Goal: Obtain resource: Obtain resource

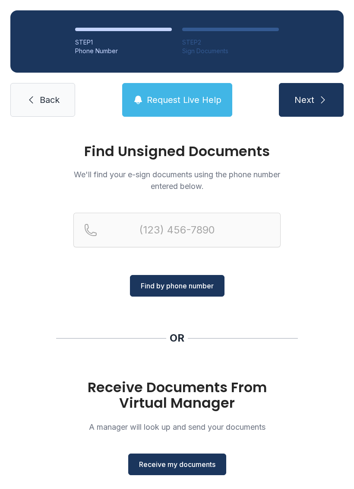
click at [196, 467] on span "Receive my documents" at bounding box center [177, 464] width 76 height 10
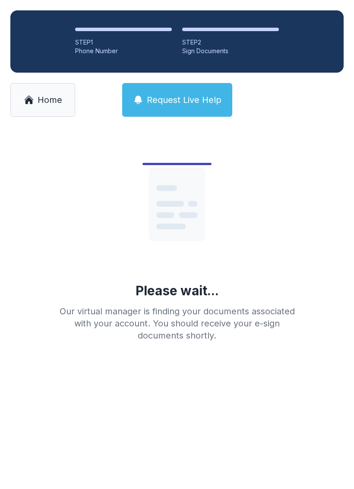
click at [49, 97] on span "Home" at bounding box center [50, 100] width 25 height 12
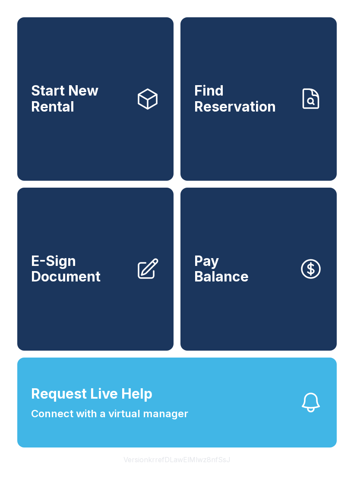
click at [99, 305] on link "E-Sign Document" at bounding box center [95, 269] width 156 height 163
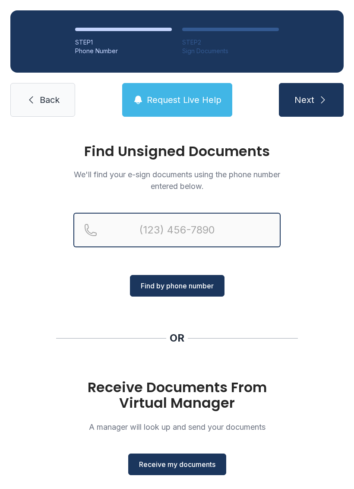
click at [193, 238] on input "Reservation phone number" at bounding box center [176, 230] width 207 height 35
click at [202, 246] on input "(" at bounding box center [176, 230] width 207 height 35
click at [216, 225] on input "(" at bounding box center [176, 230] width 207 height 35
click at [194, 233] on input "(" at bounding box center [176, 230] width 207 height 35
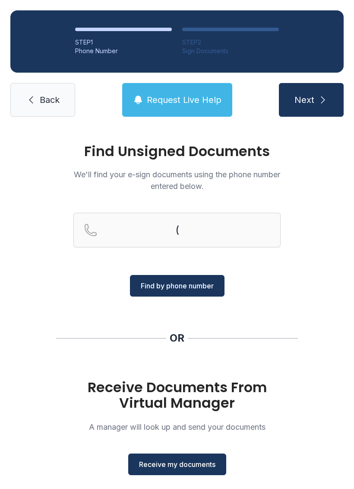
click at [170, 293] on button "Find by phone number" at bounding box center [177, 286] width 95 height 22
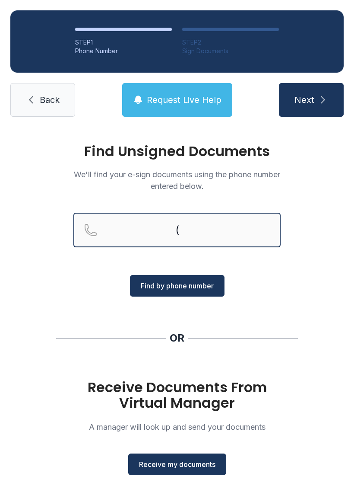
type input "("
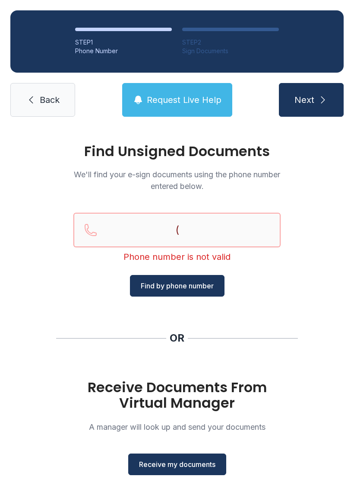
click at [226, 241] on input "(" at bounding box center [176, 230] width 207 height 35
click at [138, 232] on input "(" at bounding box center [176, 230] width 207 height 35
click at [91, 223] on input "(" at bounding box center [176, 230] width 207 height 35
click at [41, 95] on span "Back" at bounding box center [50, 100] width 20 height 12
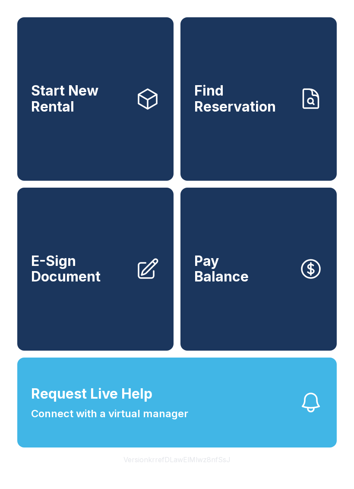
click at [64, 285] on span "E-Sign Document" at bounding box center [80, 269] width 98 height 32
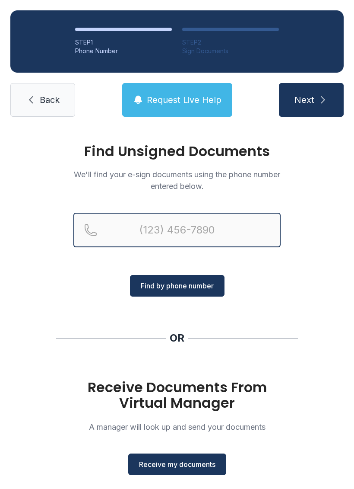
click at [133, 233] on input "Reservation phone number" at bounding box center [176, 230] width 207 height 35
type input "[PHONE_NUMBER]"
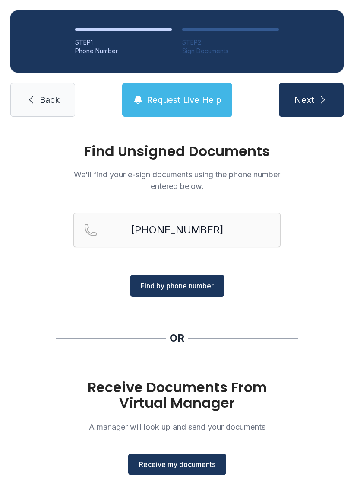
click at [188, 286] on span "Find by phone number" at bounding box center [177, 285] width 73 height 10
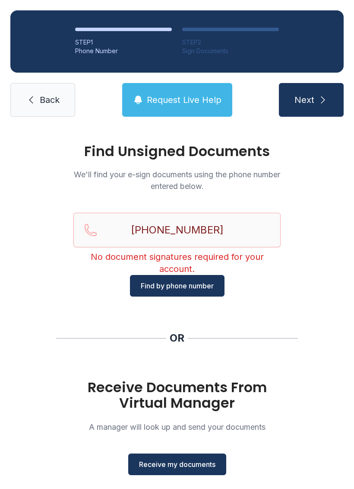
click at [198, 473] on button "Receive my documents" at bounding box center [177, 464] width 98 height 22
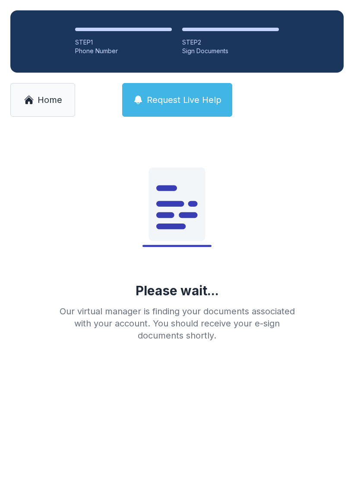
click at [200, 113] on button "Request Live Help" at bounding box center [177, 100] width 110 height 34
